Goal: Task Accomplishment & Management: Use online tool/utility

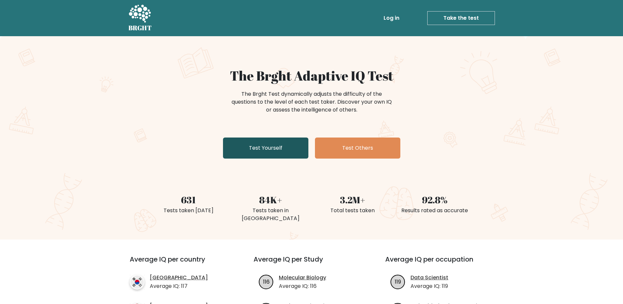
click at [270, 148] on link "Test Yourself" at bounding box center [265, 147] width 85 height 21
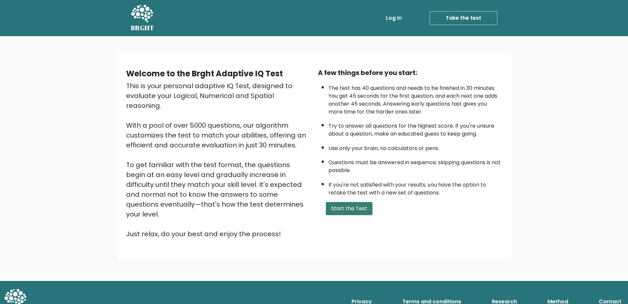
drag, startPoint x: 373, startPoint y: 223, endPoint x: 354, endPoint y: 212, distance: 22.4
click at [371, 222] on div "Welcome to the Brght Adaptive IQ Test This is your personal adaptive IQ Test, d…" at bounding box center [314, 156] width 384 height 176
click at [354, 210] on button "Start the Test" at bounding box center [349, 208] width 47 height 13
